Goal: Find specific page/section: Find specific page/section

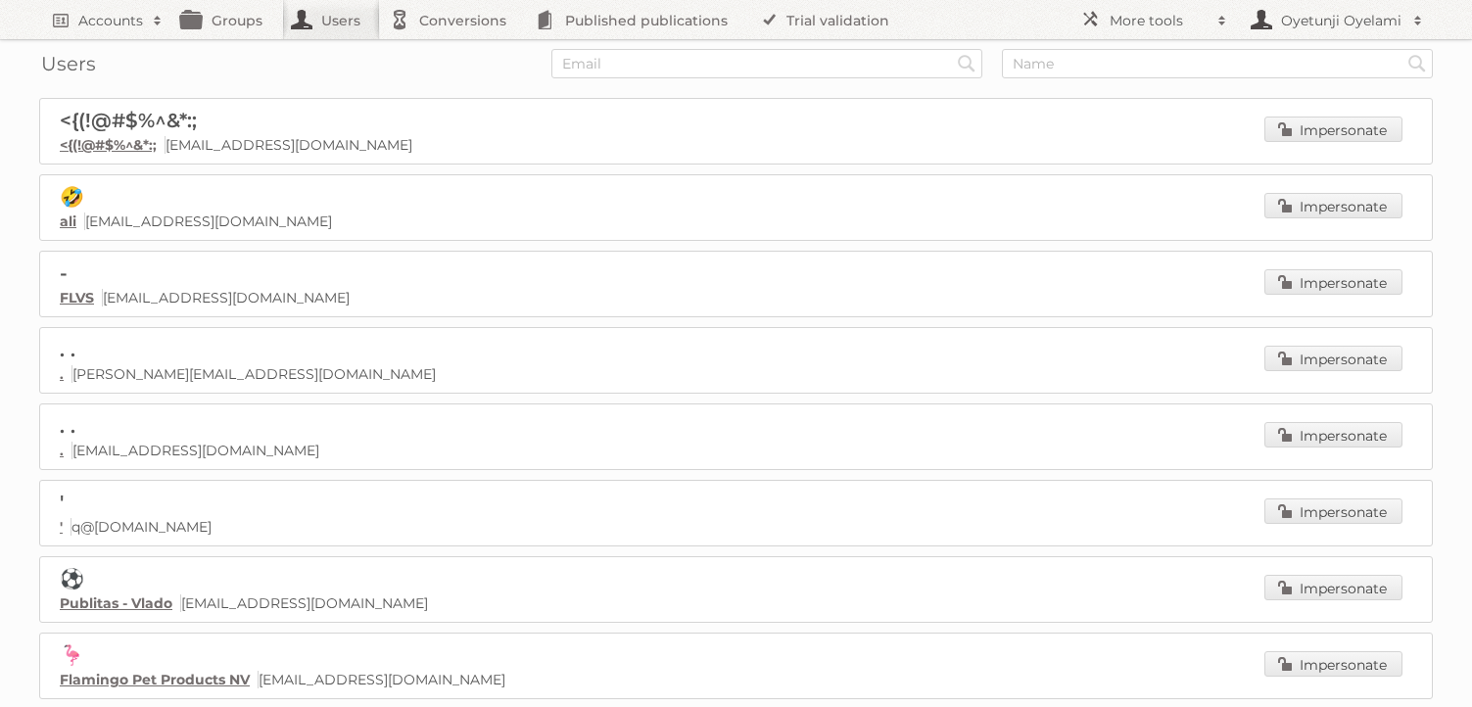
click at [1328, 28] on h2 "Oyetunji Oyelami" at bounding box center [1339, 21] width 127 height 20
click at [1144, 19] on h2 "More tools" at bounding box center [1159, 21] width 98 height 20
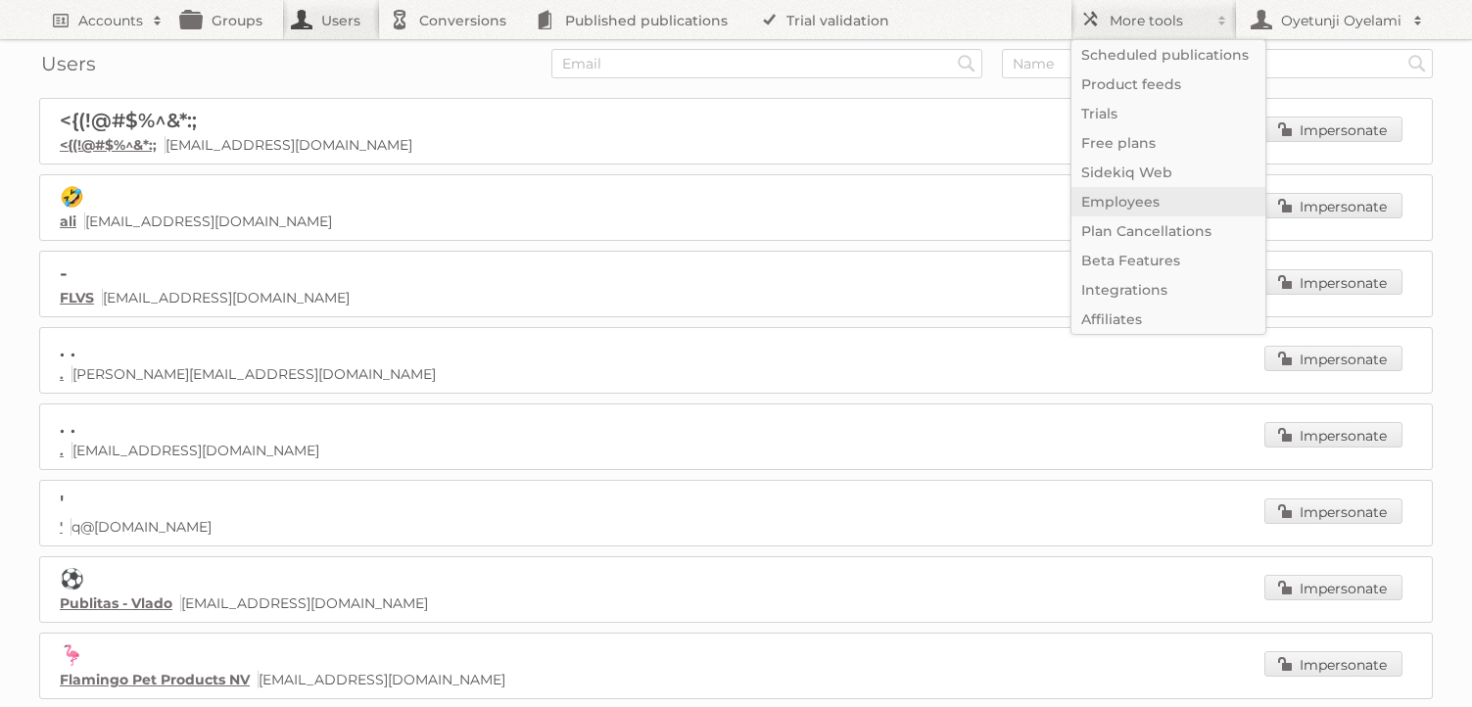
click at [1132, 203] on link "Employees" at bounding box center [1169, 201] width 194 height 29
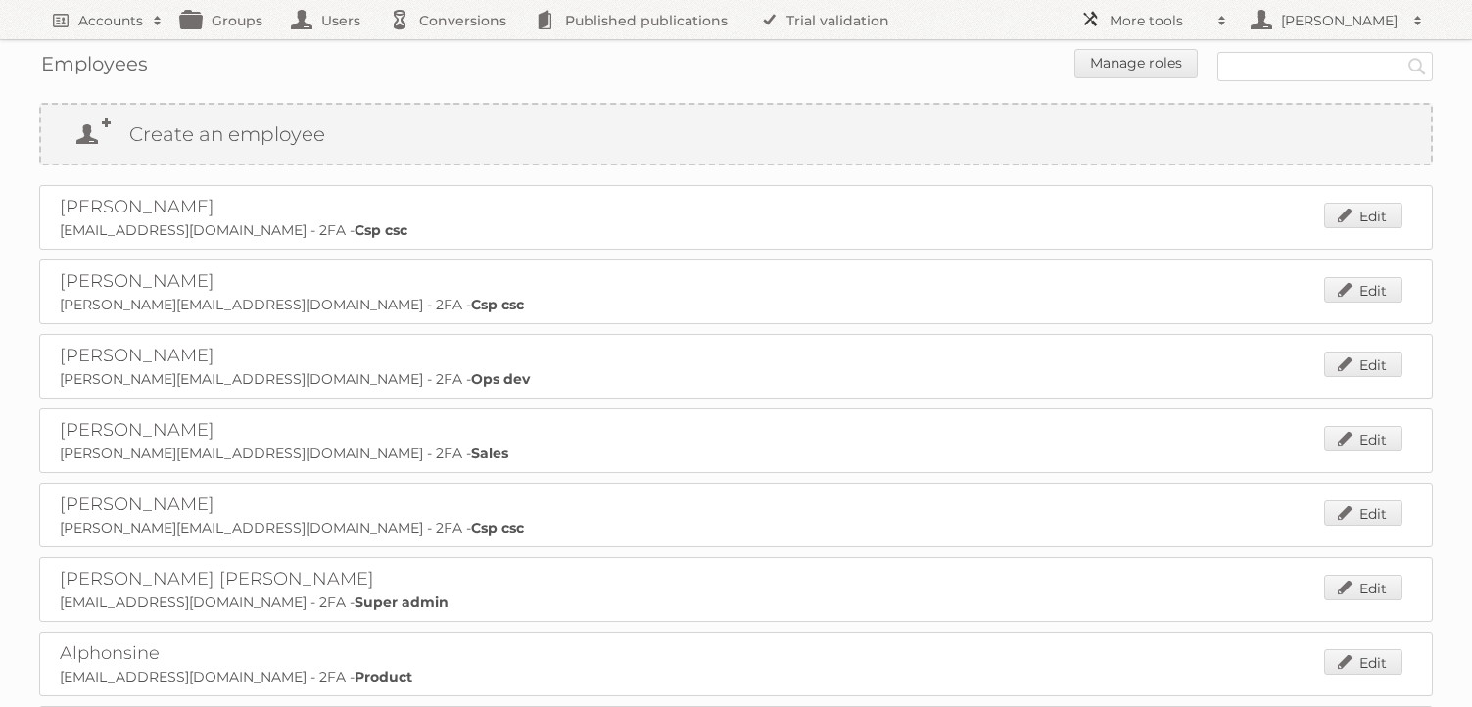
click at [1165, 26] on h2 "More tools" at bounding box center [1159, 21] width 98 height 20
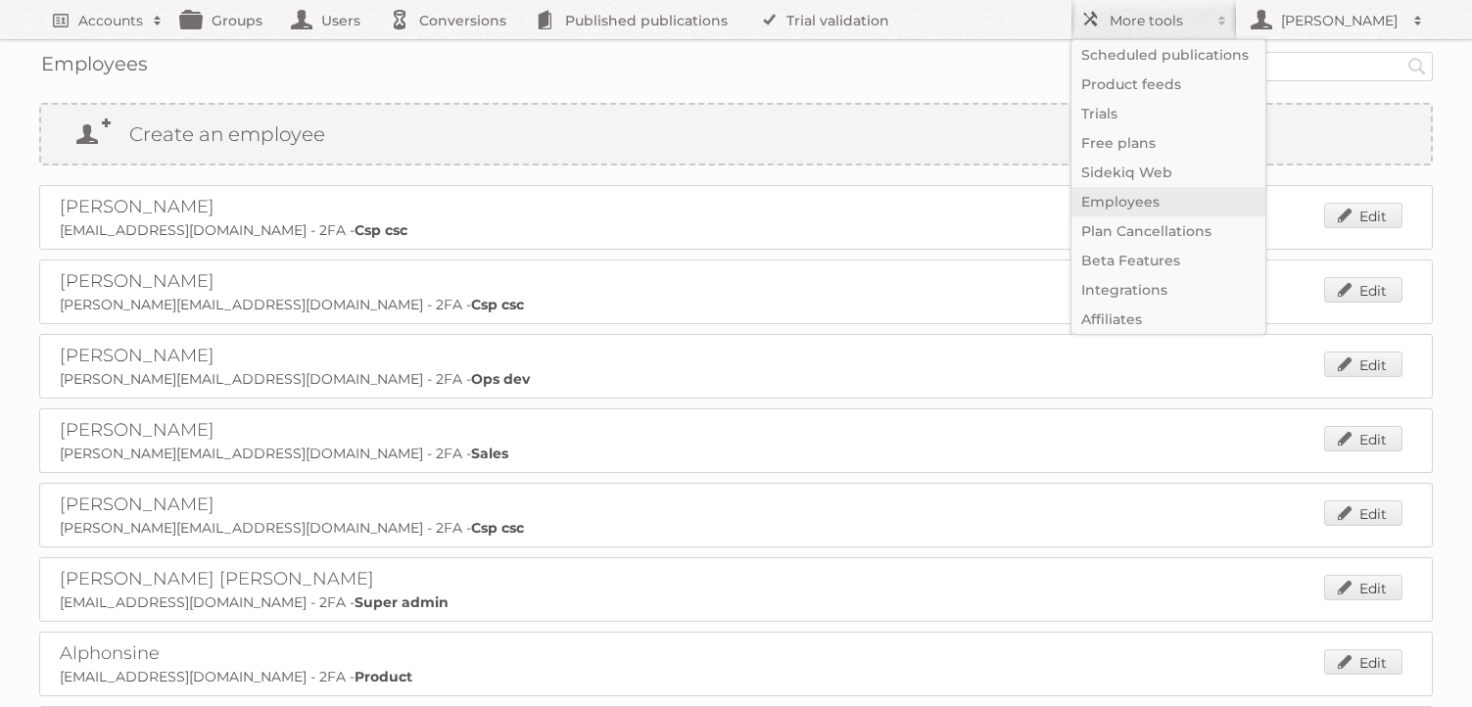
click at [1121, 205] on link "Employees" at bounding box center [1169, 201] width 194 height 29
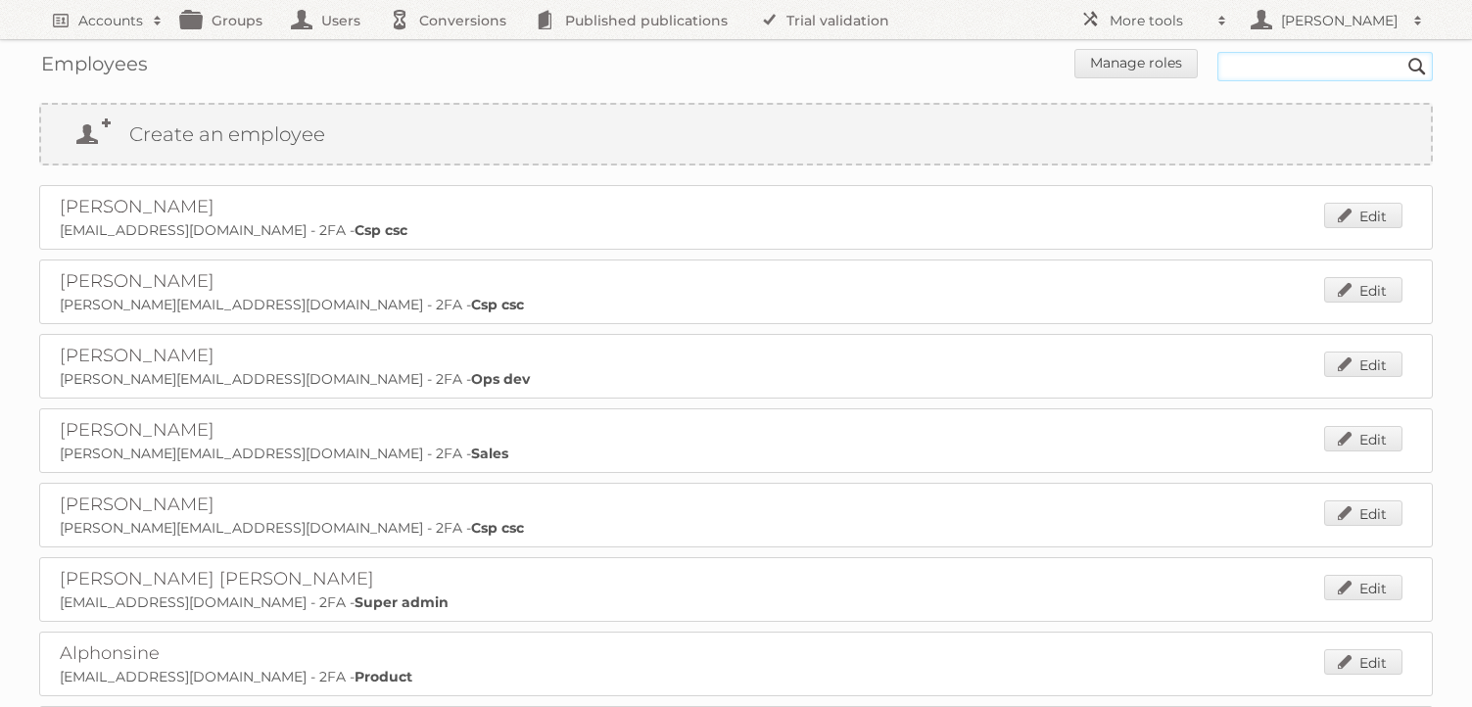
click at [1254, 73] on input "text" at bounding box center [1326, 66] width 216 height 29
type input "[PERSON_NAME]"
click at [1403, 52] on input "Search" at bounding box center [1417, 66] width 29 height 29
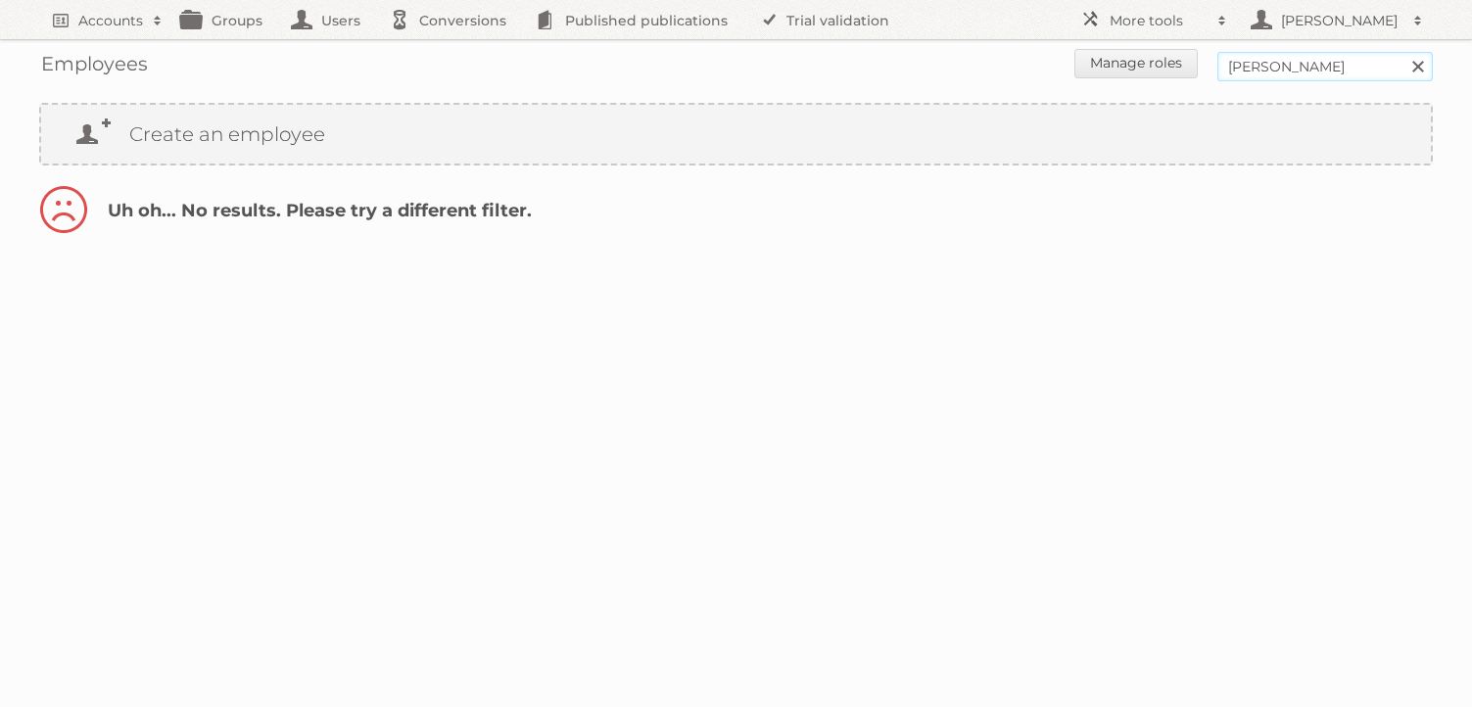
click at [1274, 64] on input "adam" at bounding box center [1326, 66] width 216 height 29
type input "a"
click at [1164, 28] on h2 "More tools" at bounding box center [1159, 21] width 98 height 20
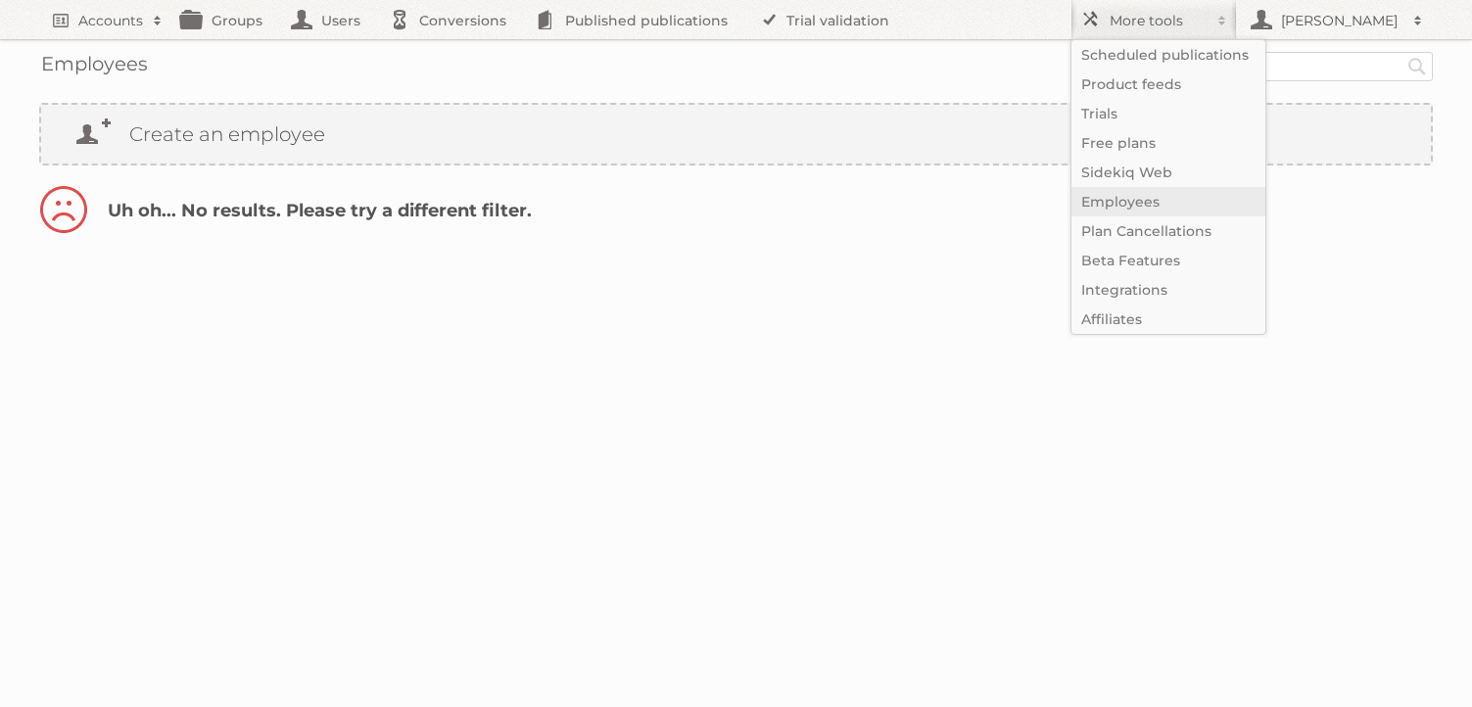
click at [1136, 212] on link "Employees" at bounding box center [1169, 201] width 194 height 29
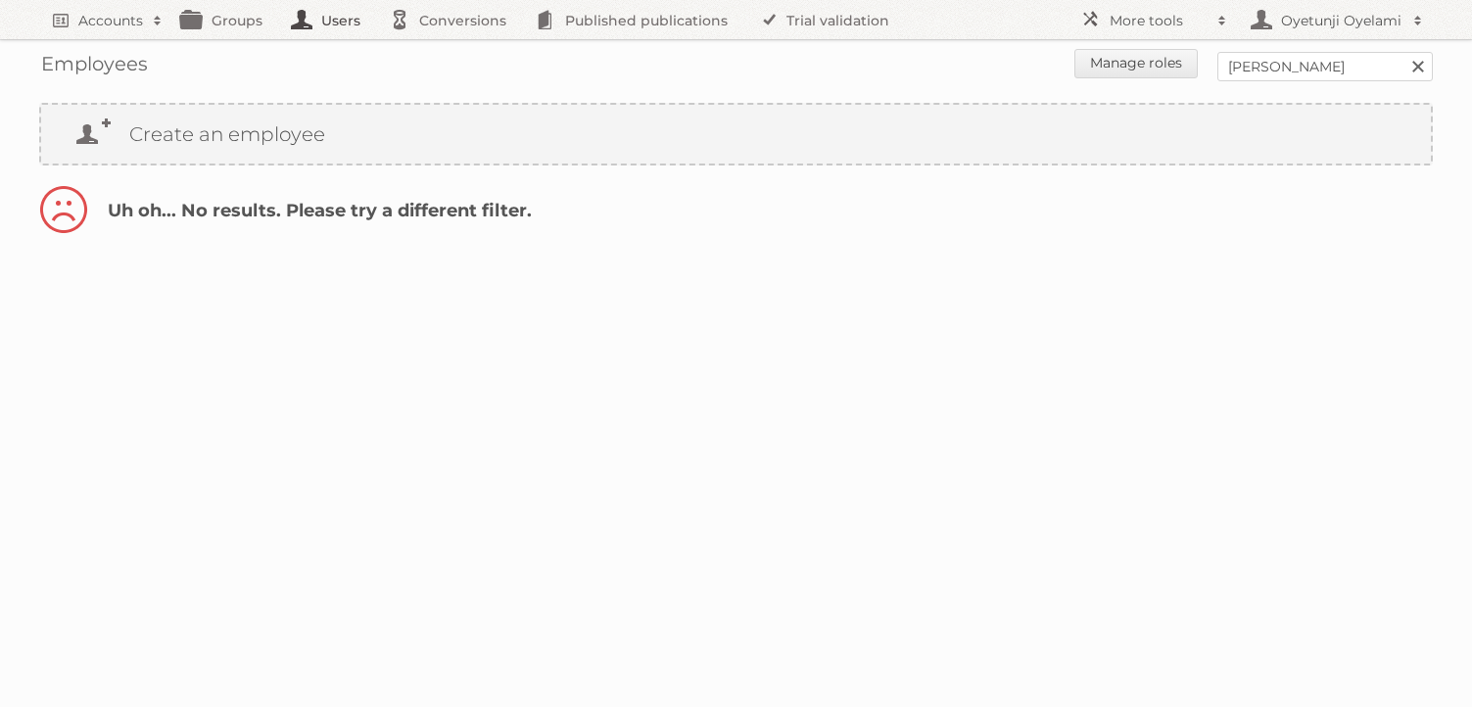
click at [341, 24] on link "Users" at bounding box center [331, 19] width 98 height 39
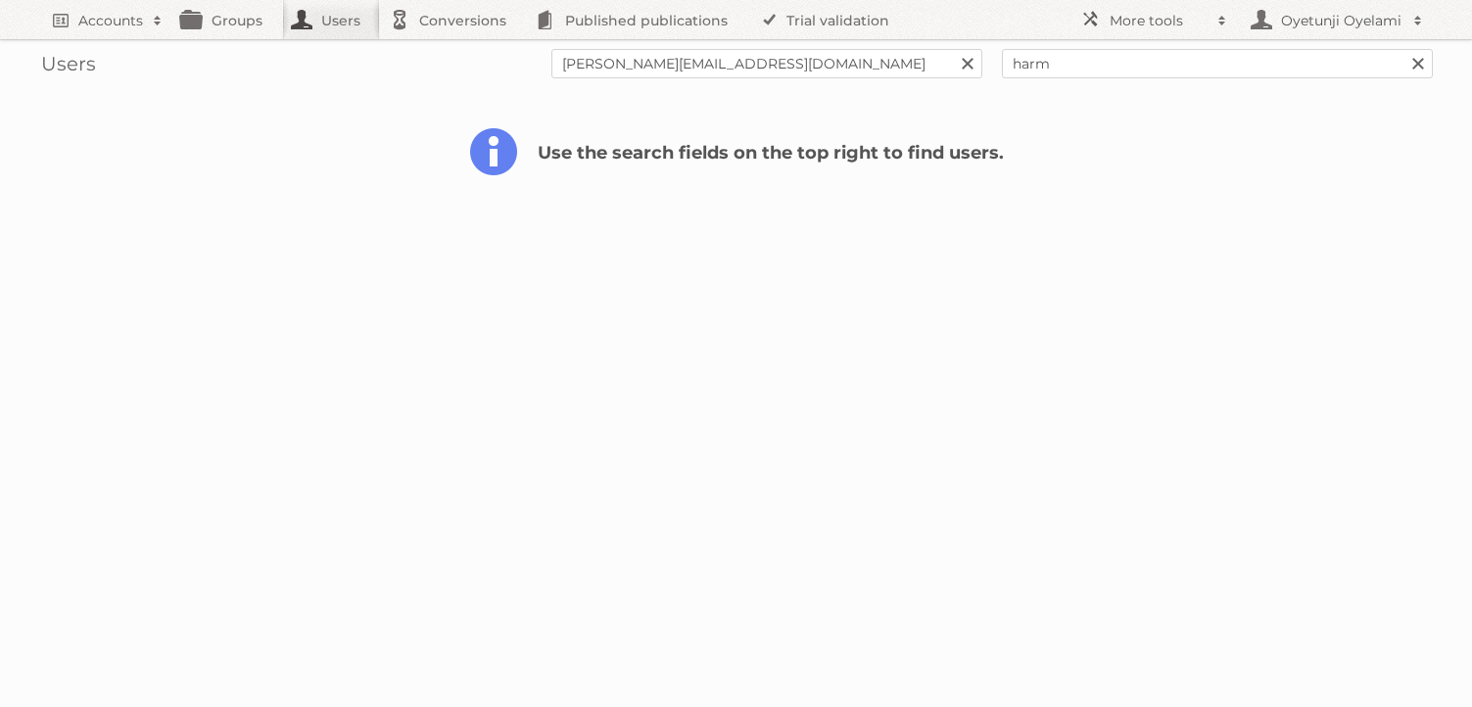
click at [1422, 64] on link at bounding box center [1418, 63] width 29 height 29
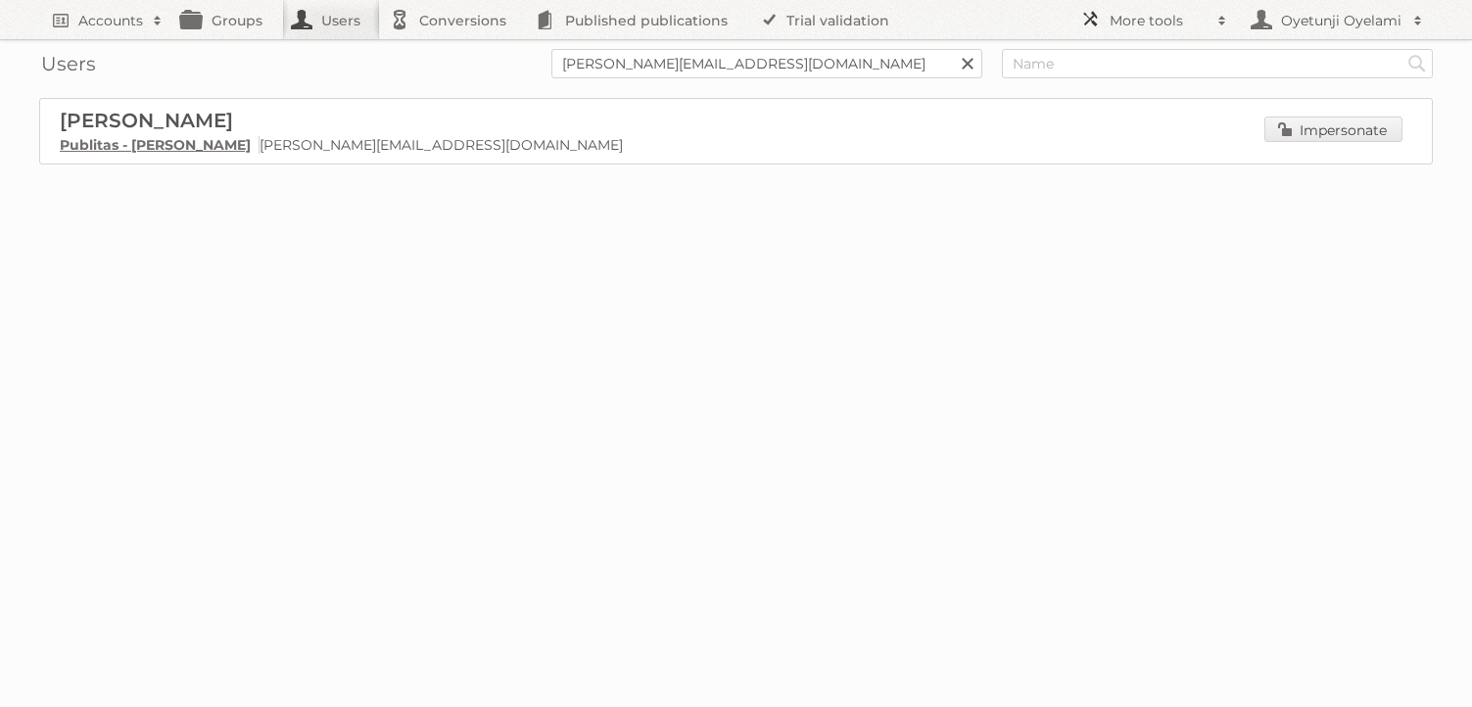
click at [1168, 17] on h2 "More tools" at bounding box center [1159, 21] width 98 height 20
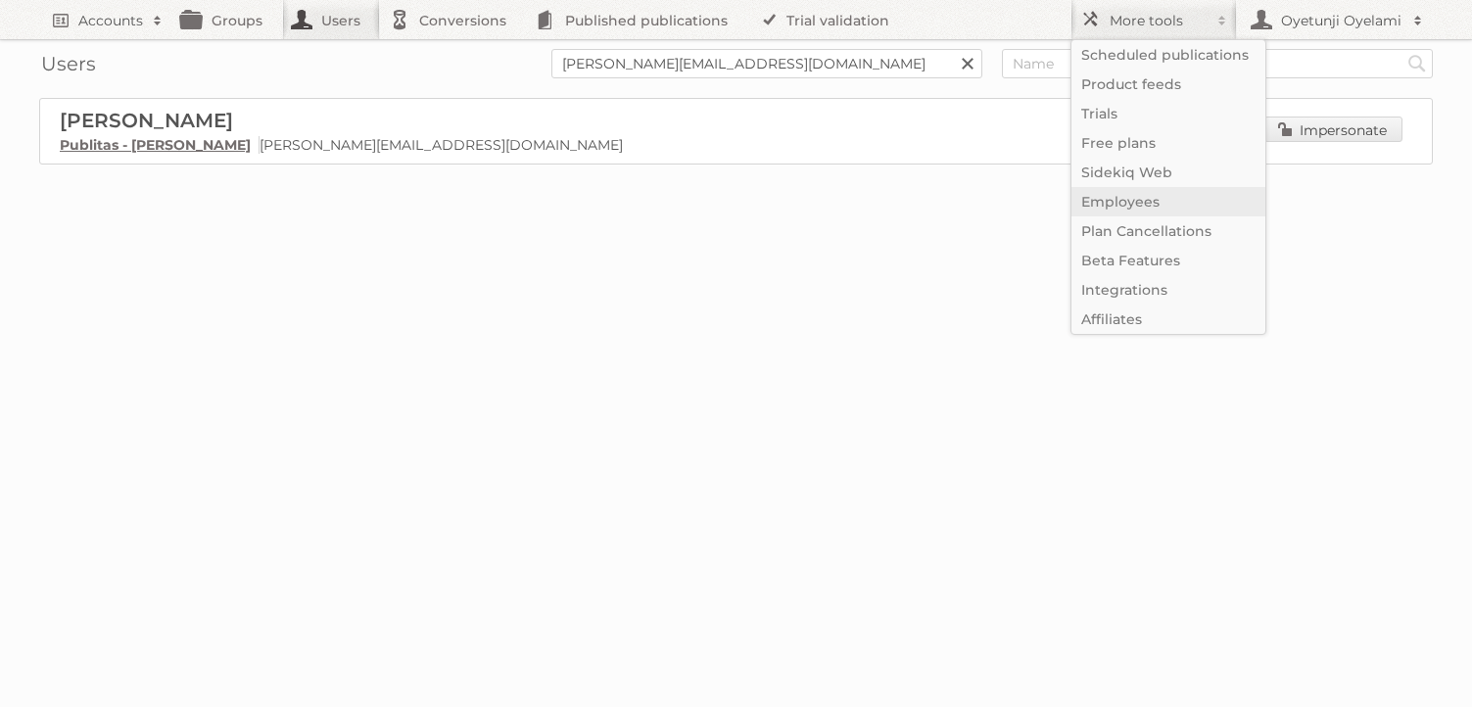
click at [1143, 204] on link "Employees" at bounding box center [1169, 201] width 194 height 29
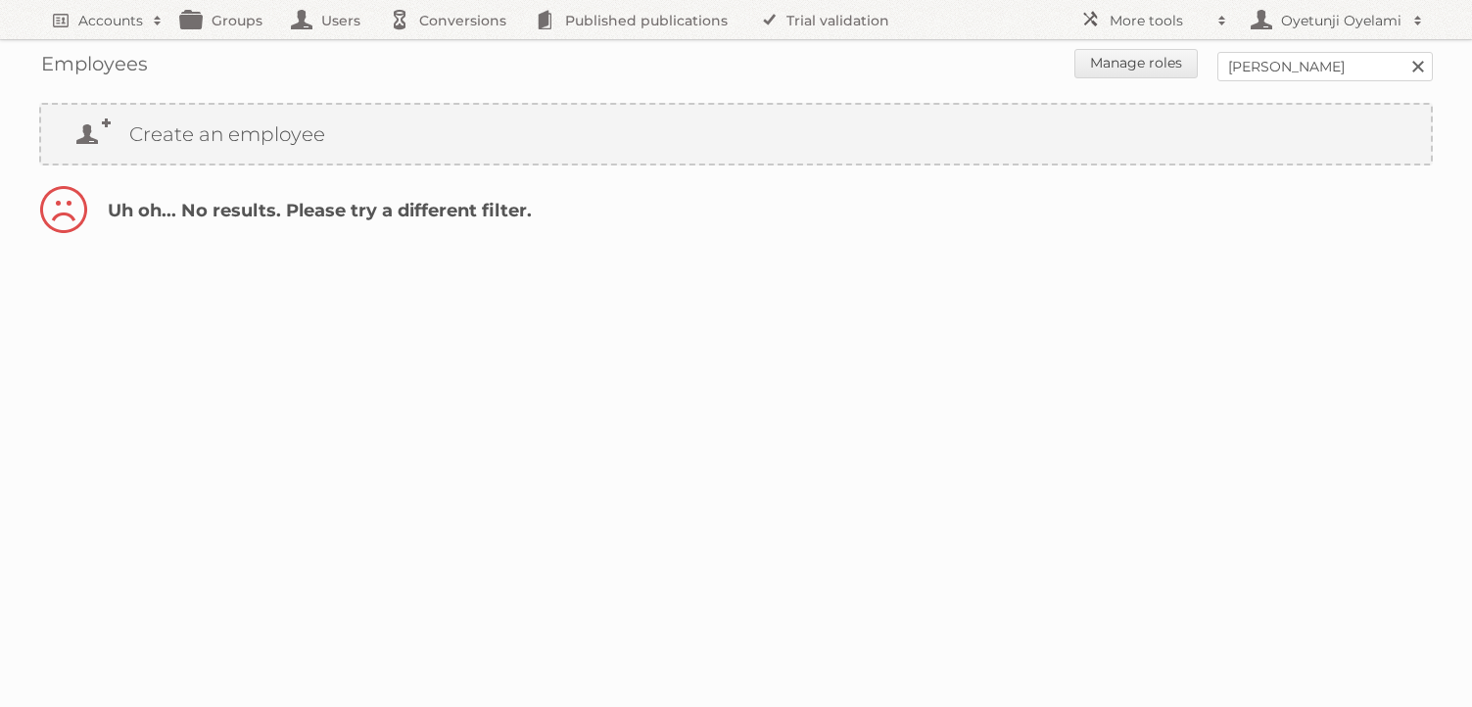
click at [1418, 69] on link at bounding box center [1418, 66] width 29 height 29
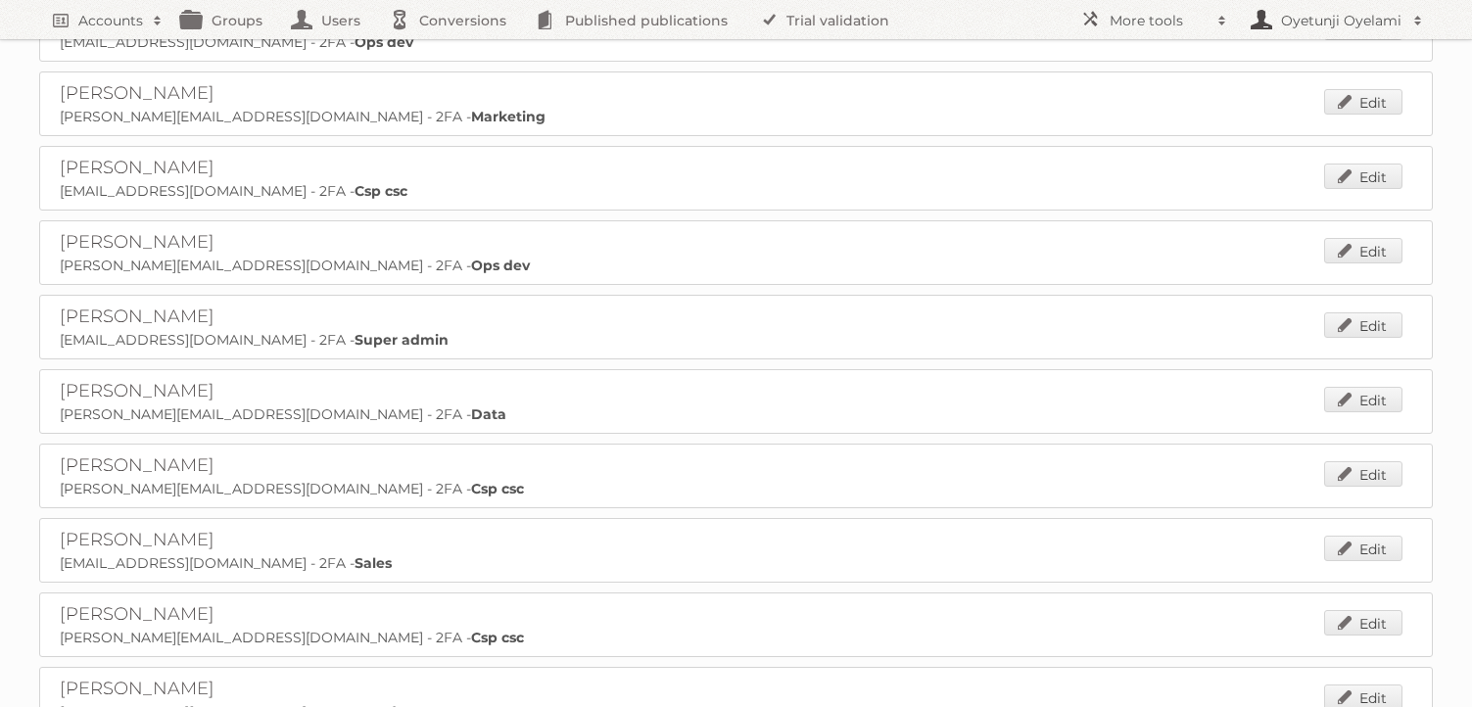
scroll to position [1766, 0]
